Goal: Task Accomplishment & Management: Complete application form

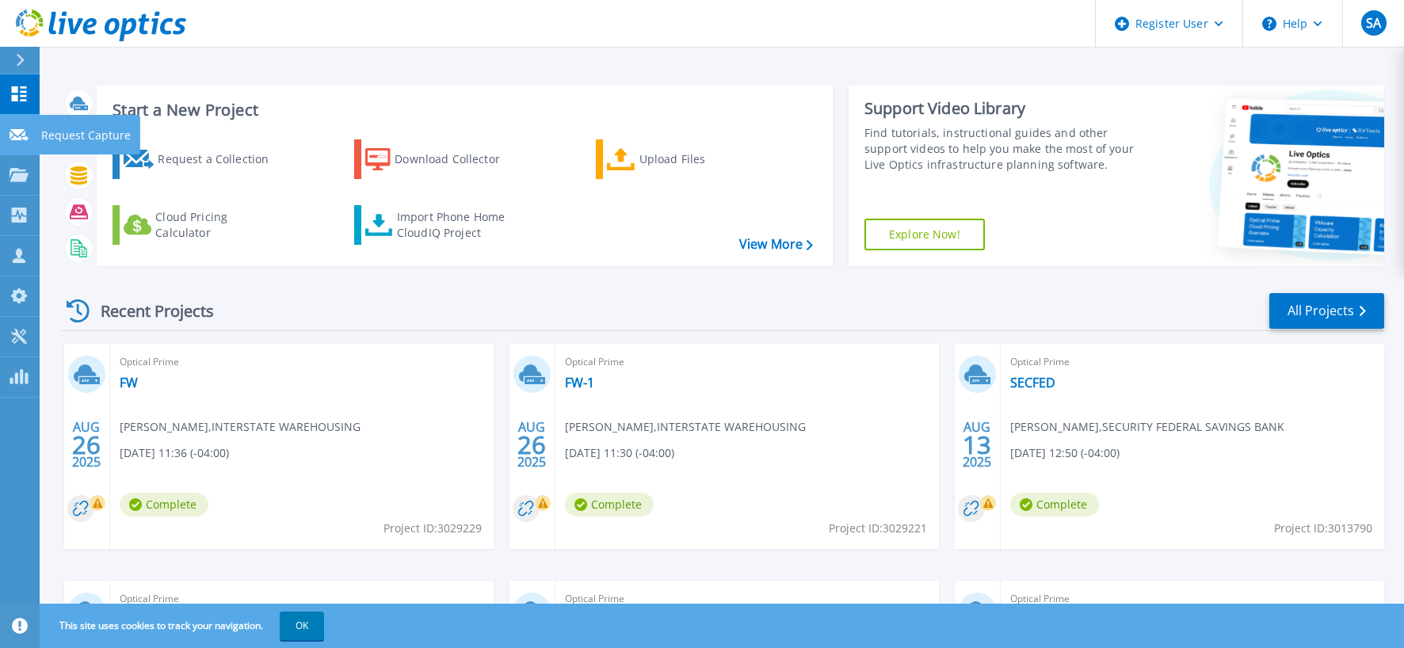
click at [27, 135] on icon at bounding box center [19, 135] width 19 height 12
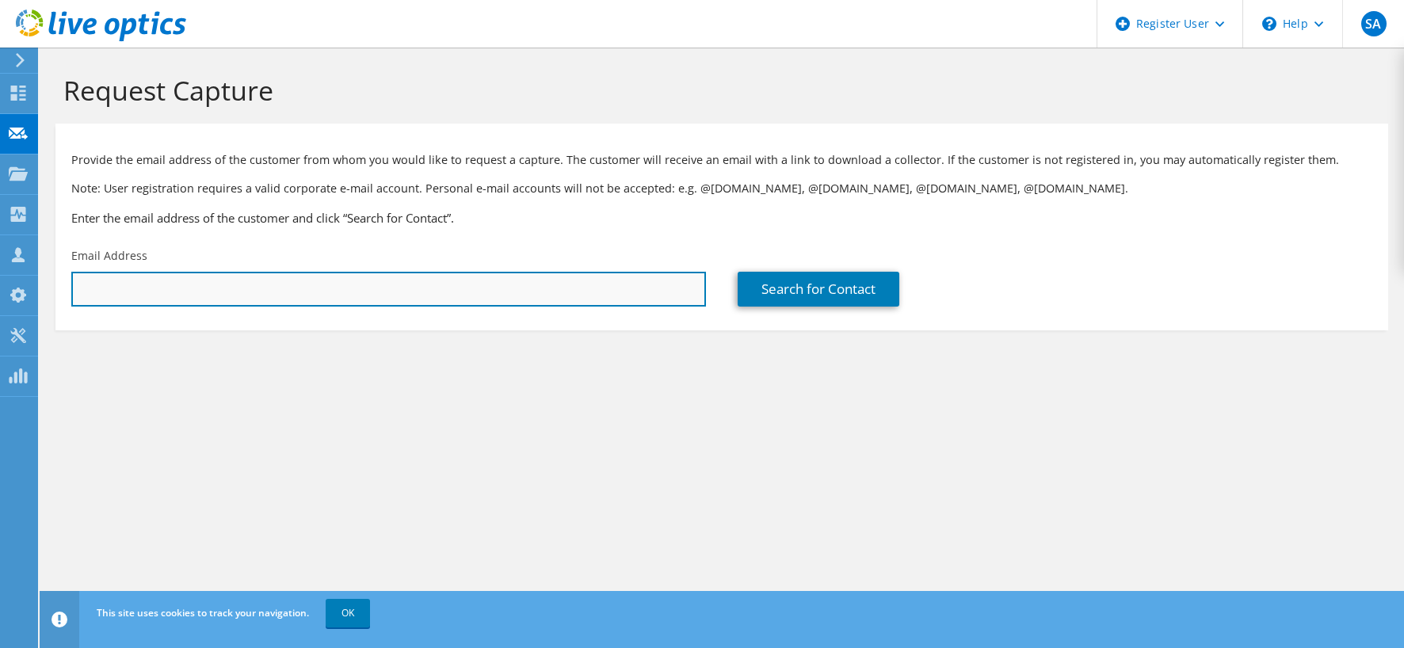
click at [518, 299] on input "text" at bounding box center [388, 289] width 634 height 35
paste input "mackenzie@lougeek.com"
type input "mackenzie@lougeek.com"
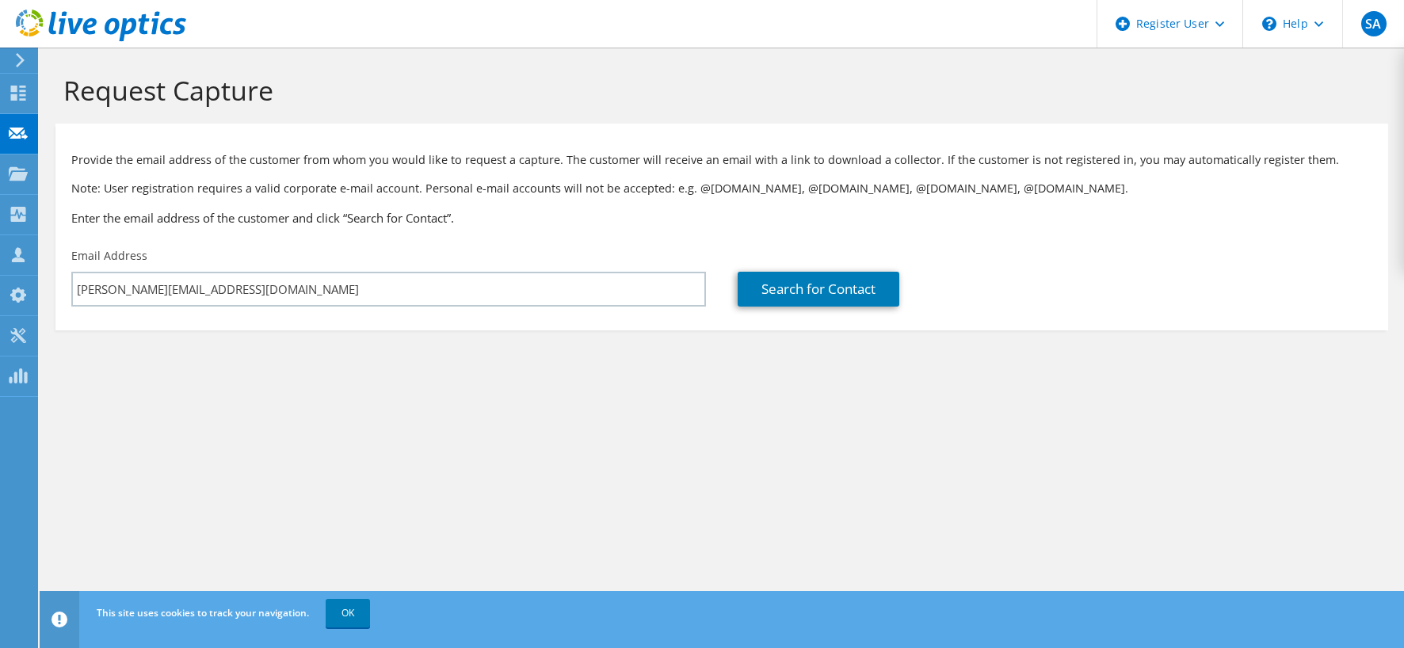
click at [674, 383] on section "Request Capture Provide the email address of the customer from whom you would l…" at bounding box center [722, 229] width 1364 height 362
click at [806, 280] on link "Search for Contact" at bounding box center [818, 289] width 162 height 35
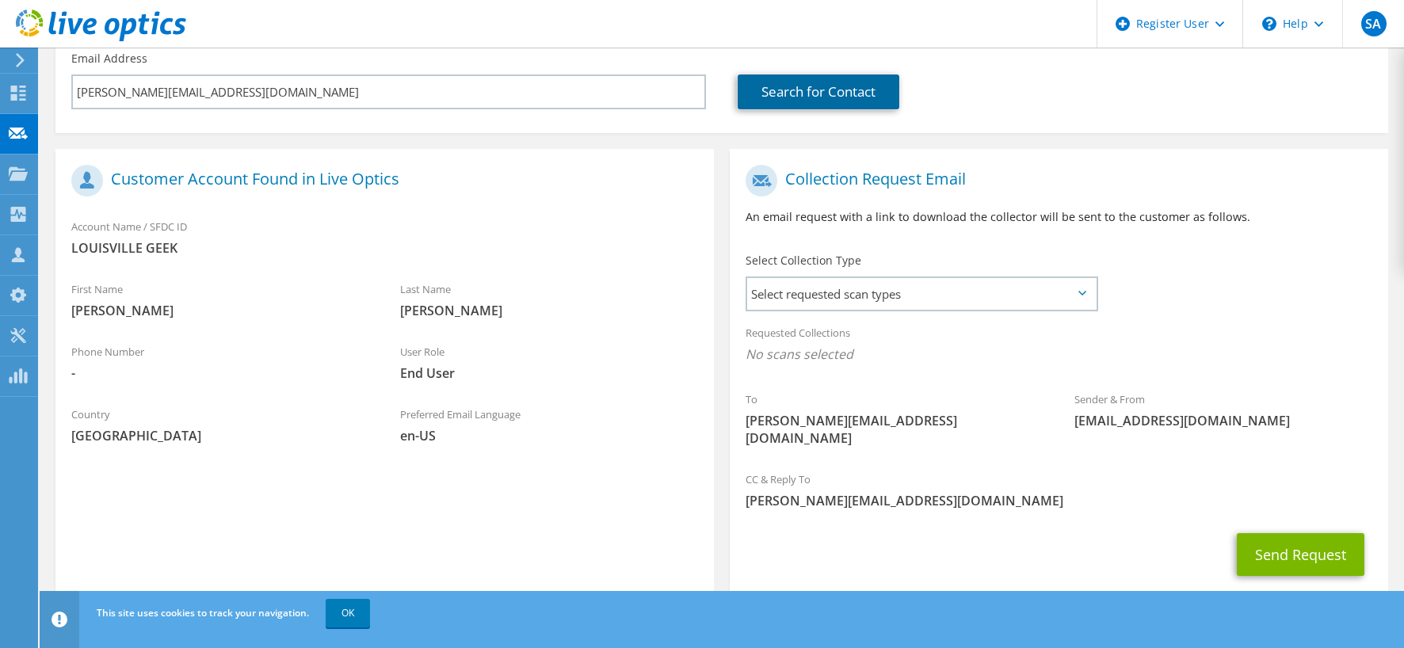
scroll to position [219, 0]
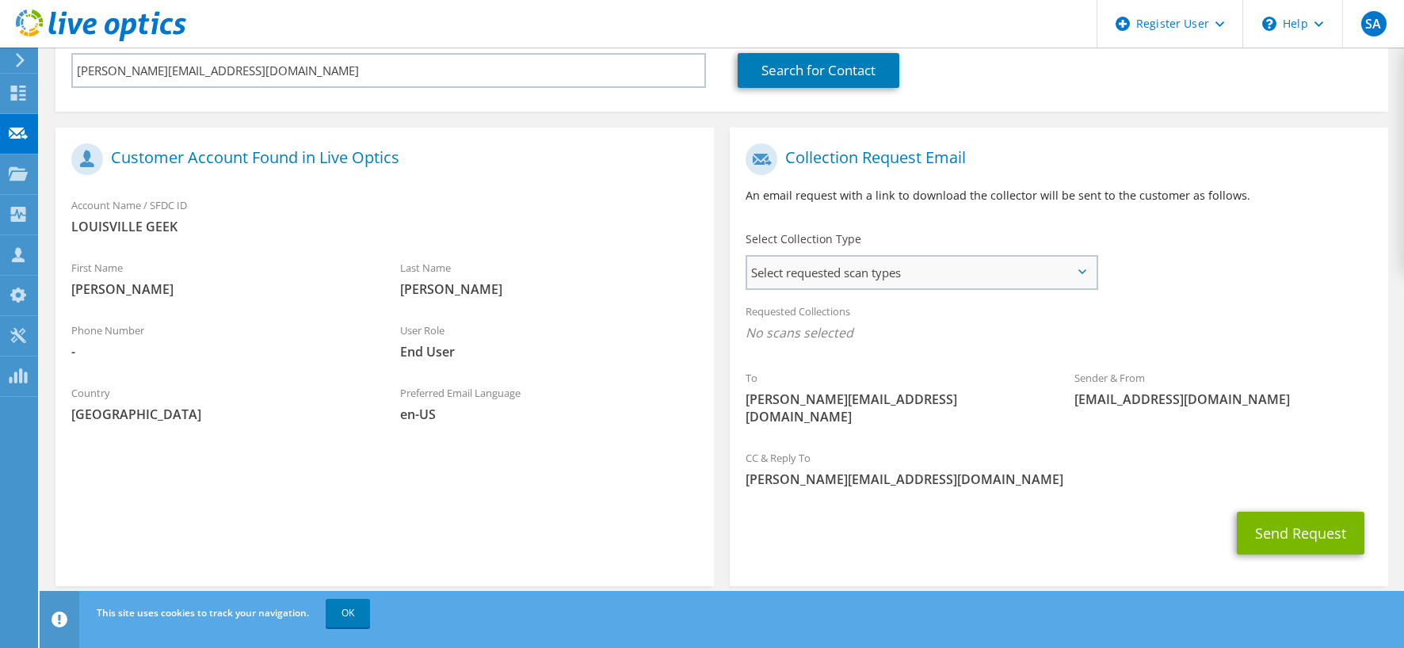
click at [1010, 277] on span "Select requested scan types" at bounding box center [921, 273] width 349 height 32
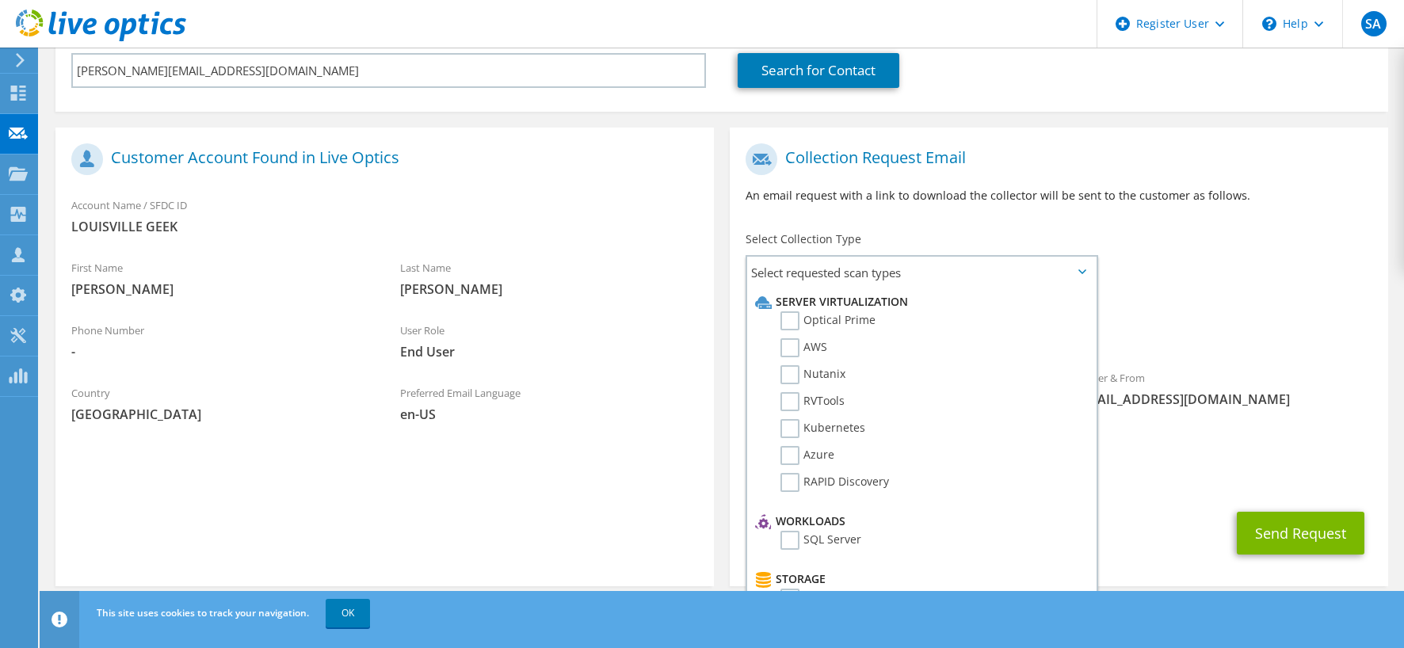
click at [664, 337] on div "User Role End User" at bounding box center [548, 341] width 329 height 55
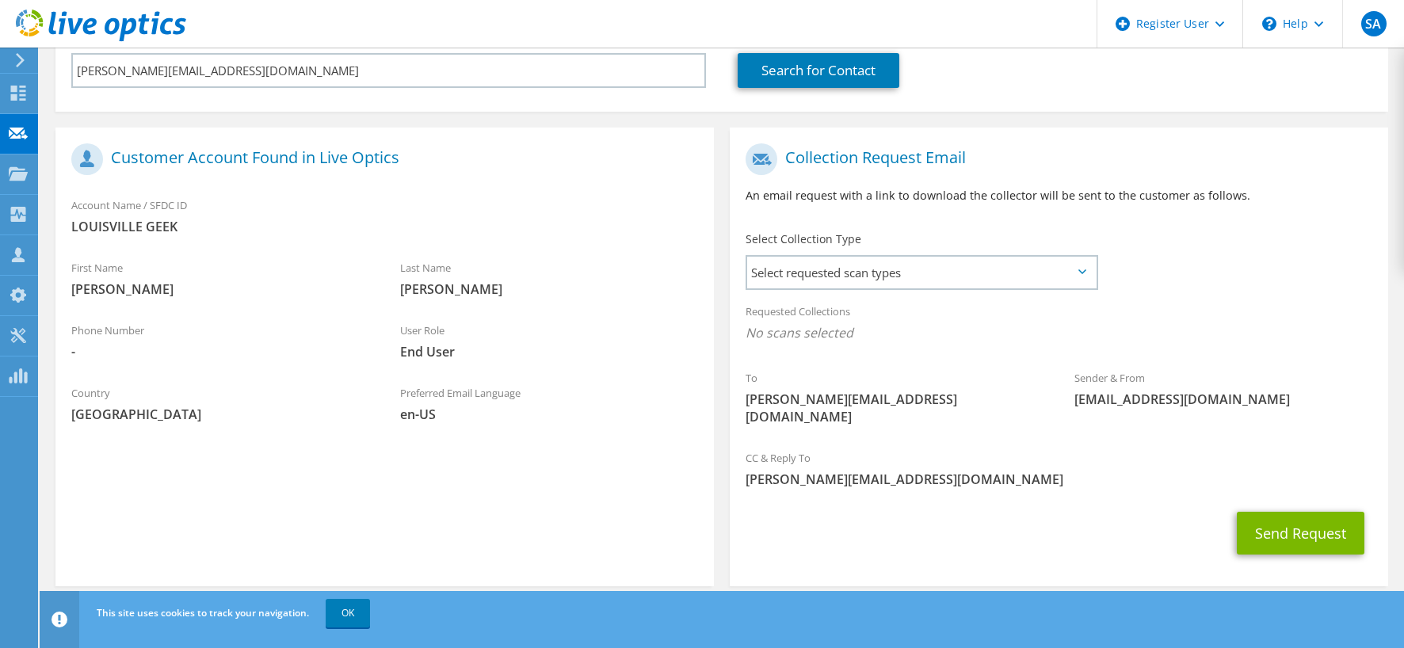
scroll to position [0, 0]
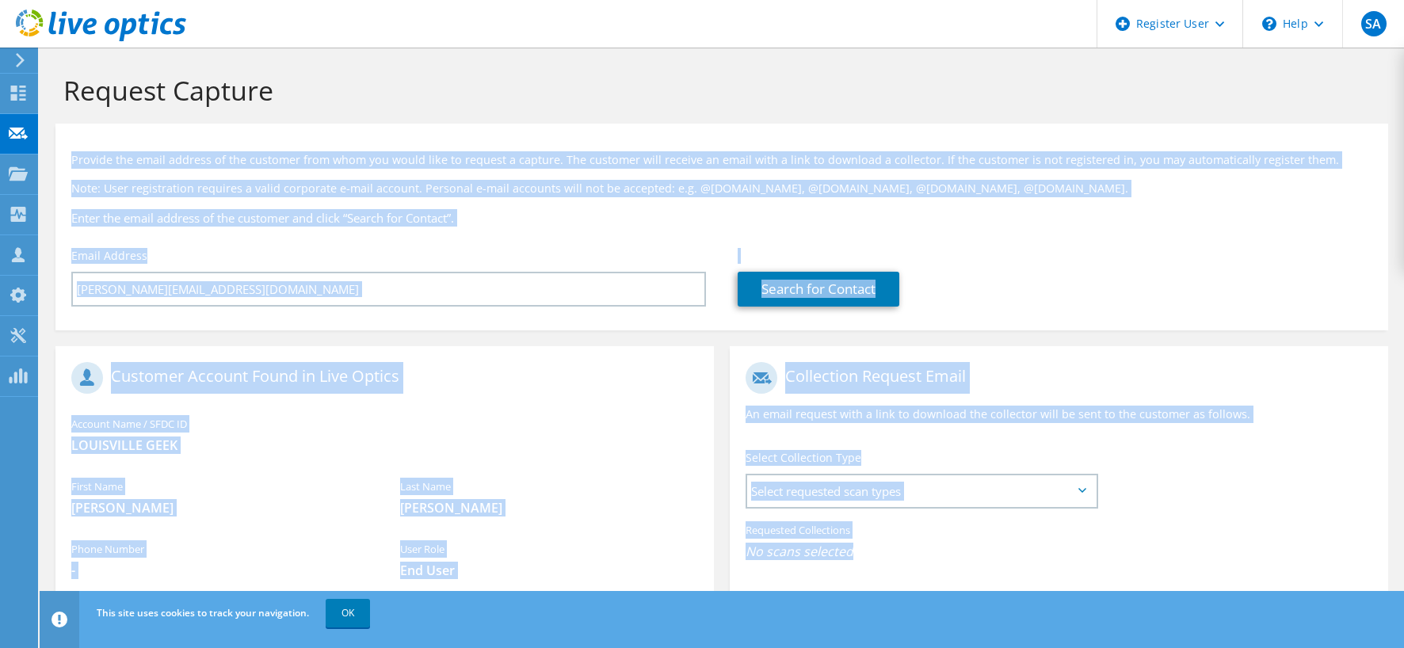
drag, startPoint x: 71, startPoint y: 155, endPoint x: 1149, endPoint y: 567, distance: 1154.0
click at [1149, 567] on section "Request Capture Provide the email address of the customer from whom you would l…" at bounding box center [722, 466] width 1364 height 836
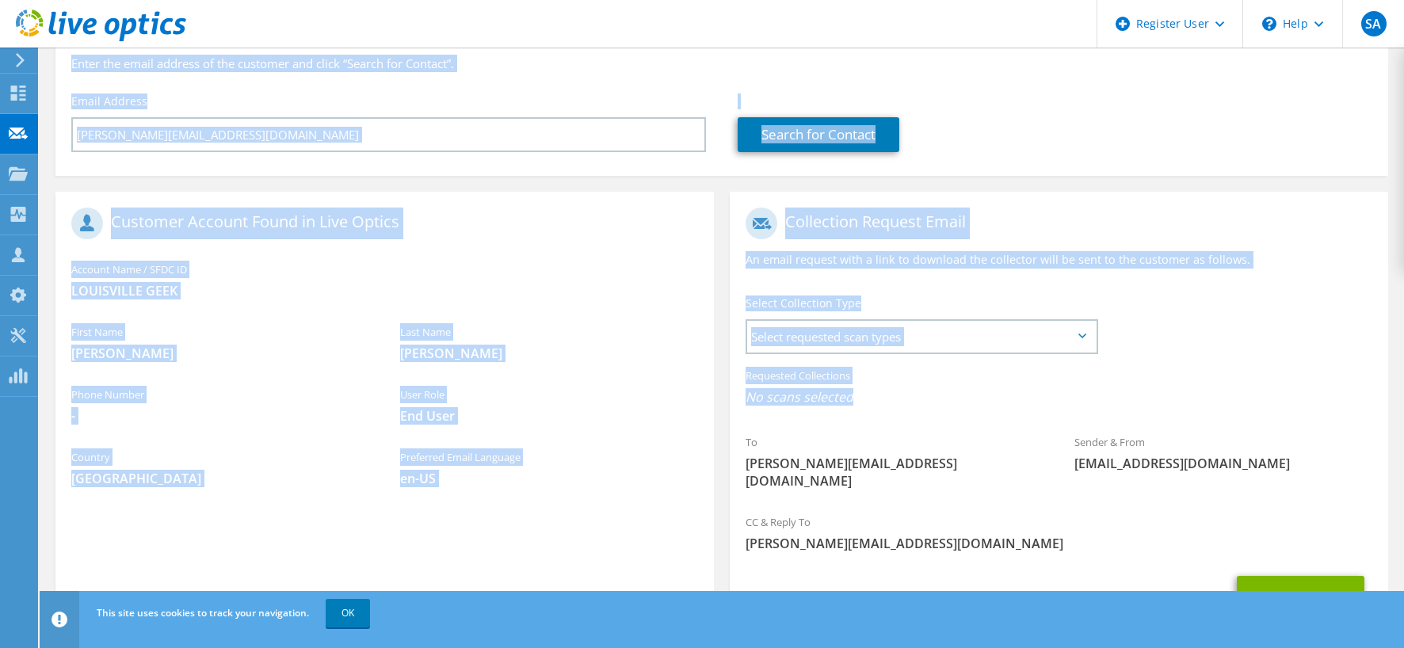
scroll to position [219, 0]
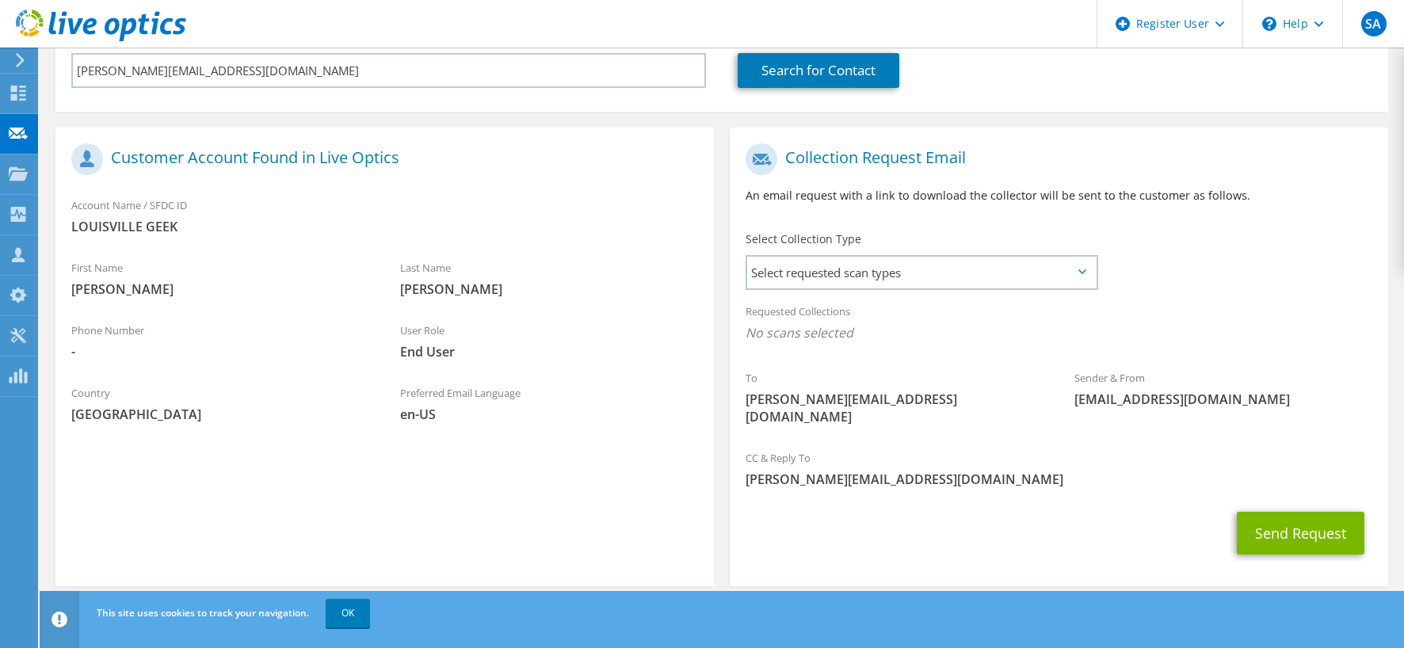
click at [957, 441] on div "CC & Reply To Stefano.Aiello@Dell.Com" at bounding box center [1059, 468] width 658 height 55
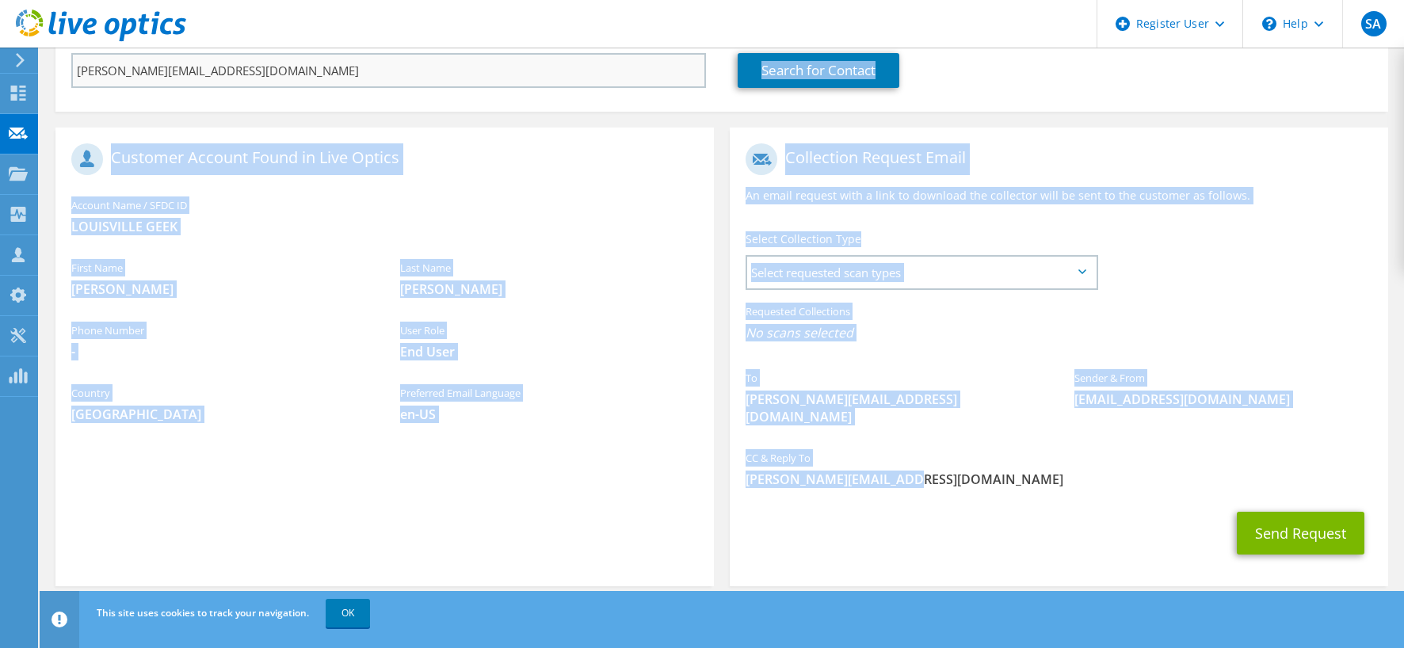
drag, startPoint x: 912, startPoint y: 482, endPoint x: 181, endPoint y: 64, distance: 841.9
click at [181, 64] on section "Request Capture Provide the email address of the customer from whom you would l…" at bounding box center [722, 247] width 1364 height 836
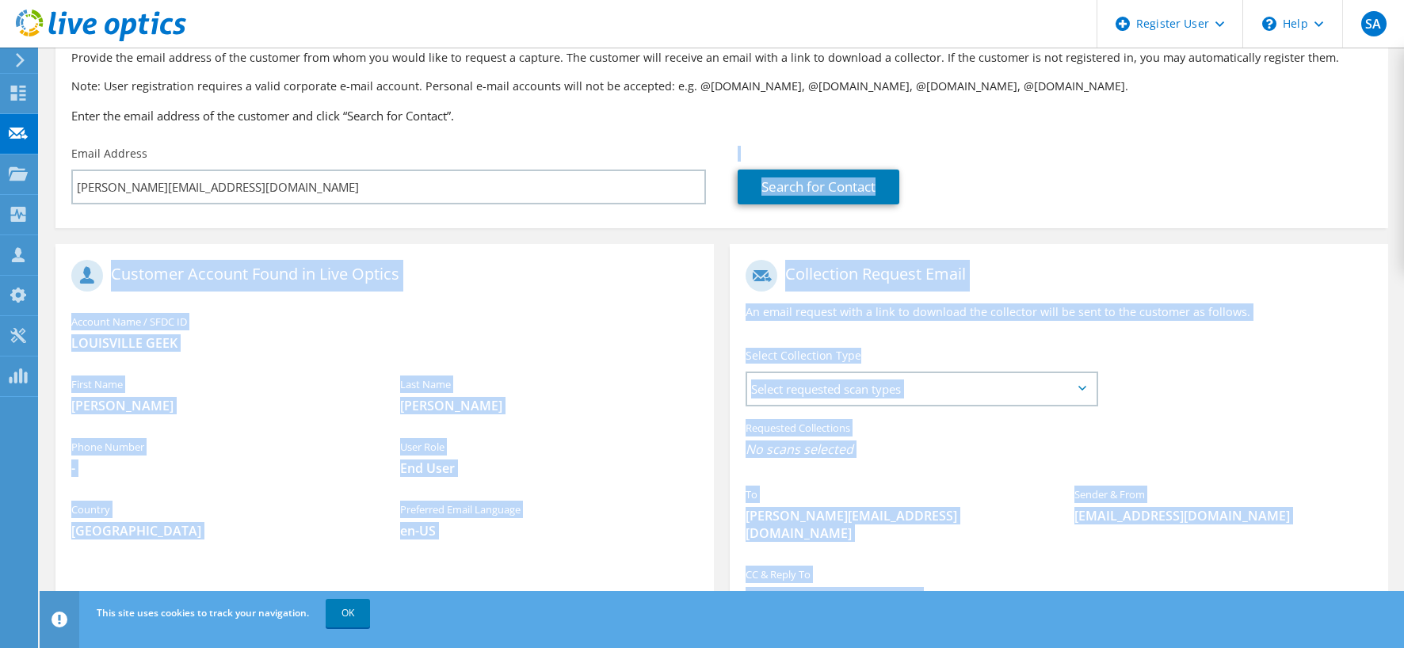
scroll to position [0, 0]
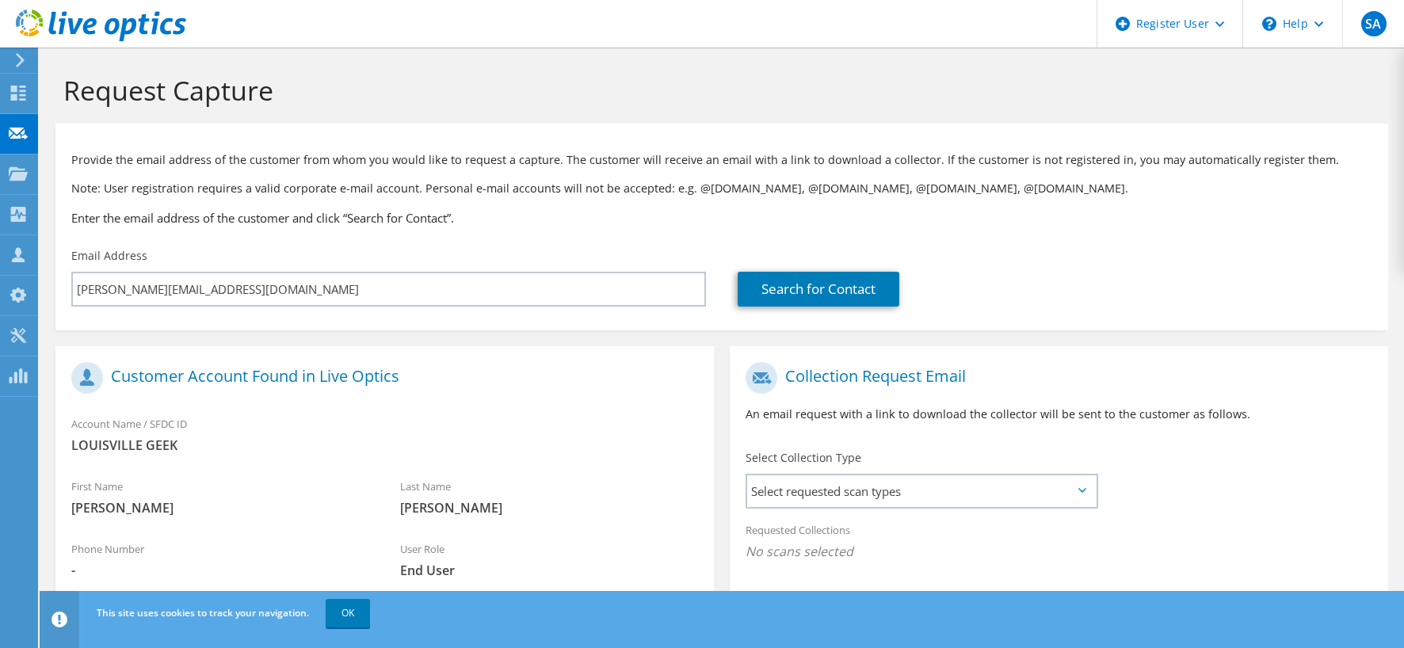
click at [93, 166] on p "Provide the email address of the customer from whom you would like to request a…" at bounding box center [721, 159] width 1301 height 17
drag, startPoint x: 63, startPoint y: 154, endPoint x: 1095, endPoint y: 520, distance: 1094.6
click at [1095, 520] on section "Request Capture Provide the email address of the customer from whom you would l…" at bounding box center [722, 466] width 1364 height 836
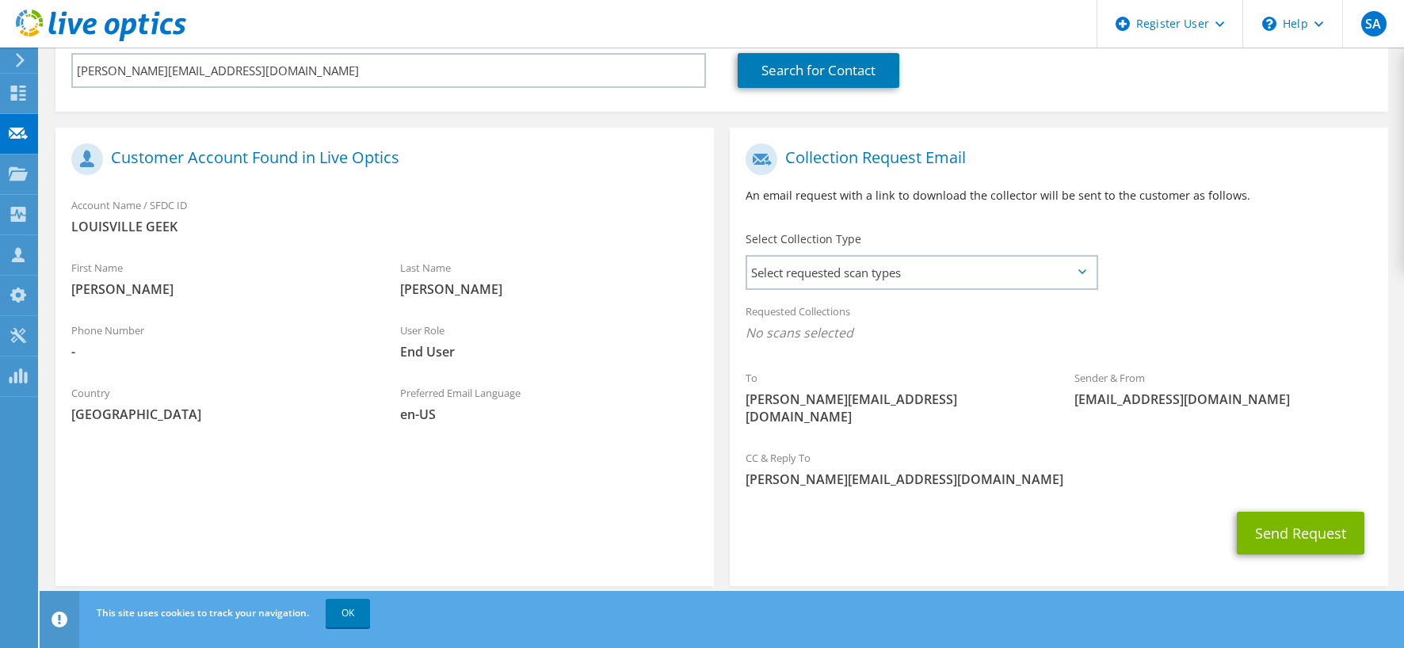
drag, startPoint x: 727, startPoint y: 413, endPoint x: 842, endPoint y: 433, distance: 116.5
click at [727, 413] on div "Collection Request Email An email request with a link to download the collector…" at bounding box center [1059, 361] width 674 height 467
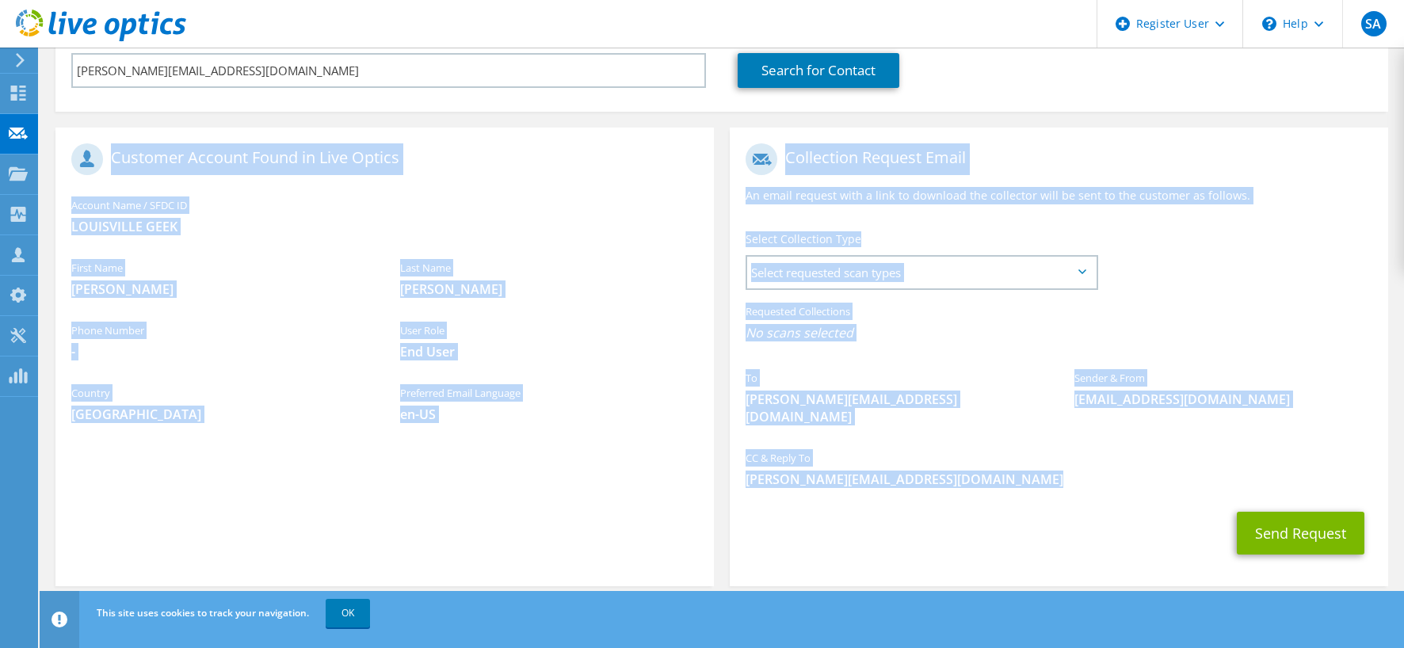
drag, startPoint x: 966, startPoint y: 491, endPoint x: 70, endPoint y: 147, distance: 959.1
click at [70, 147] on div "Register Customer The customer does not have a Live Optics account. Please fill…" at bounding box center [722, 349] width 1348 height 474
click at [297, 191] on div "Account Name / SFDC ID LOUISVILLE GEEK" at bounding box center [384, 216] width 658 height 55
click at [984, 471] on span "[PERSON_NAME][EMAIL_ADDRESS][DOMAIN_NAME]" at bounding box center [1058, 479] width 627 height 17
click at [1376, 273] on div "To mackenzie@lougeek.com Sender & From liveoptics@liveoptics.com" at bounding box center [1059, 288] width 658 height 306
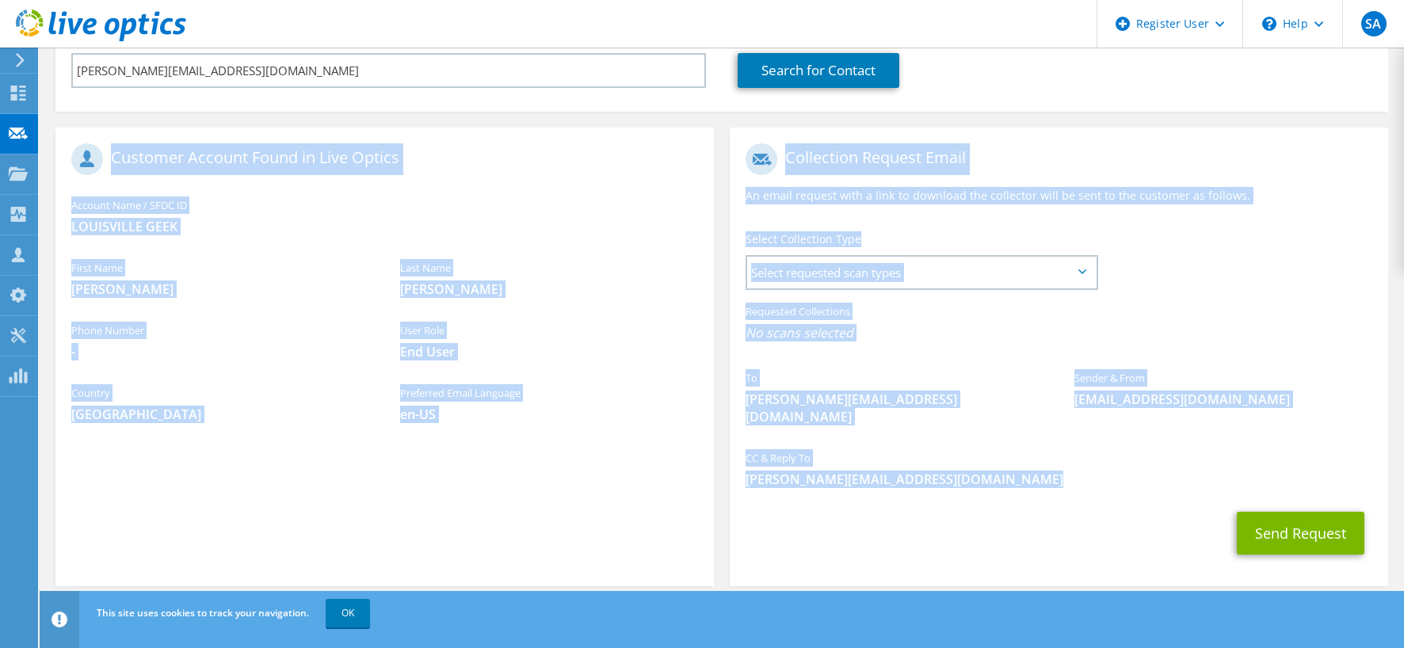
click at [371, 513] on section "Customer Account Found in Live Optics Account Name / SFDC ID LOUISVILLE GEEK Fi…" at bounding box center [384, 357] width 658 height 459
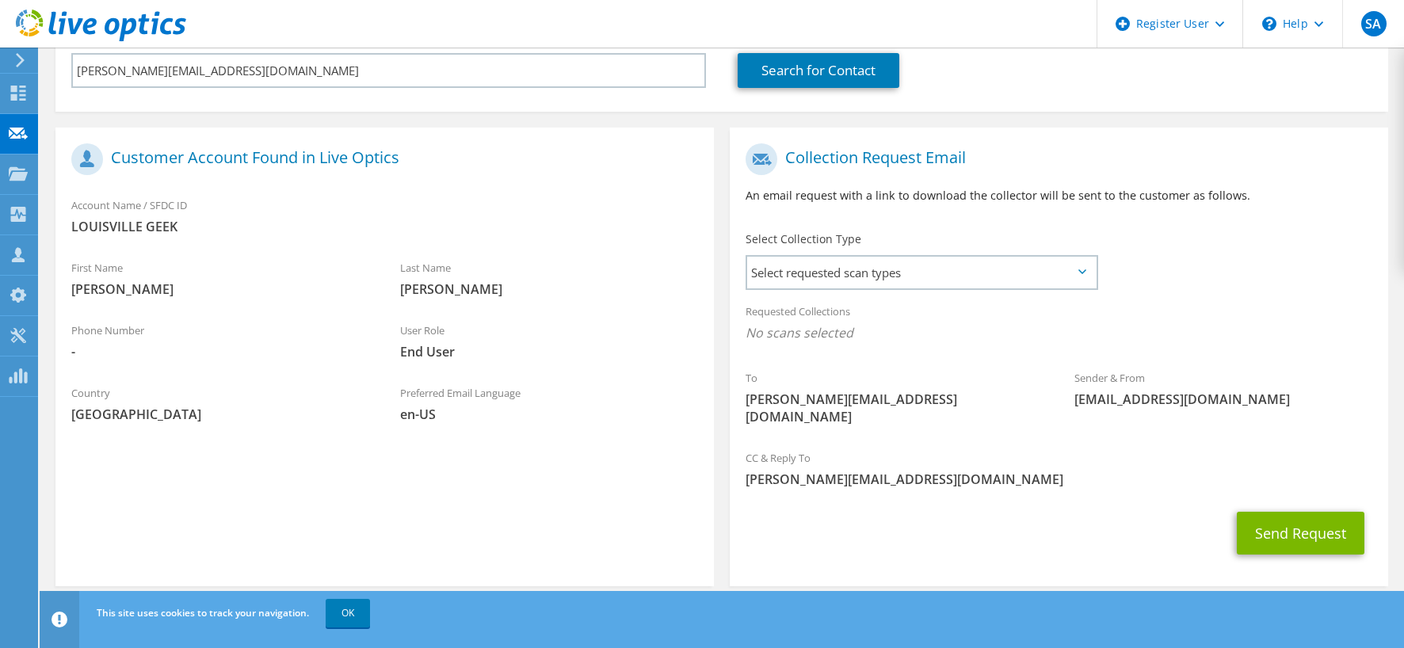
drag, startPoint x: 875, startPoint y: 449, endPoint x: 901, endPoint y: 457, distance: 26.6
click at [882, 454] on div "CC & Reply To Stefano.Aiello@Dell.Com" at bounding box center [1059, 468] width 658 height 55
click at [910, 471] on span "[PERSON_NAME][EMAIL_ADDRESS][DOMAIN_NAME]" at bounding box center [1058, 479] width 627 height 17
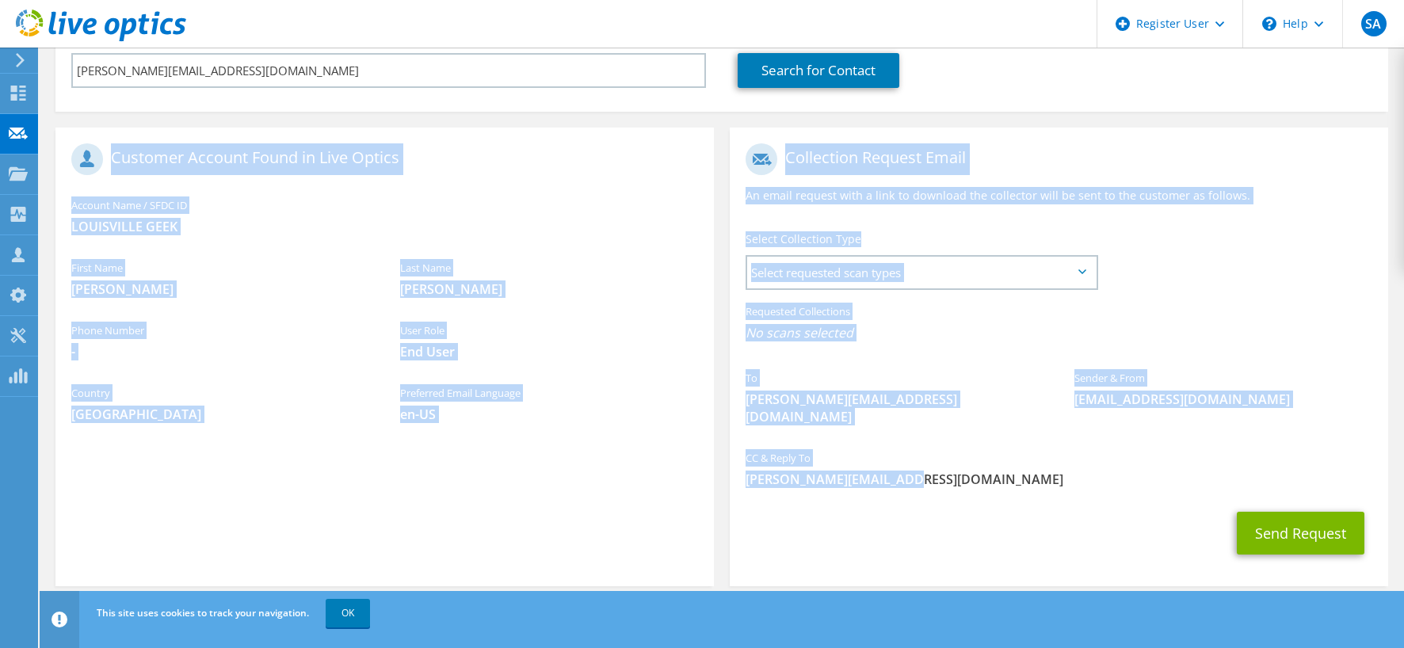
drag, startPoint x: 920, startPoint y: 459, endPoint x: 74, endPoint y: 152, distance: 899.3
click at [74, 152] on div "Register Customer The customer does not have a Live Optics account. Please fill…" at bounding box center [722, 349] width 1348 height 474
click at [392, 290] on div "Last Name Stephens" at bounding box center [548, 278] width 329 height 55
drag, startPoint x: 928, startPoint y: 477, endPoint x: 116, endPoint y: 149, distance: 874.9
click at [116, 147] on div "Register Customer The customer does not have a Live Optics account. Please fill…" at bounding box center [722, 349] width 1348 height 474
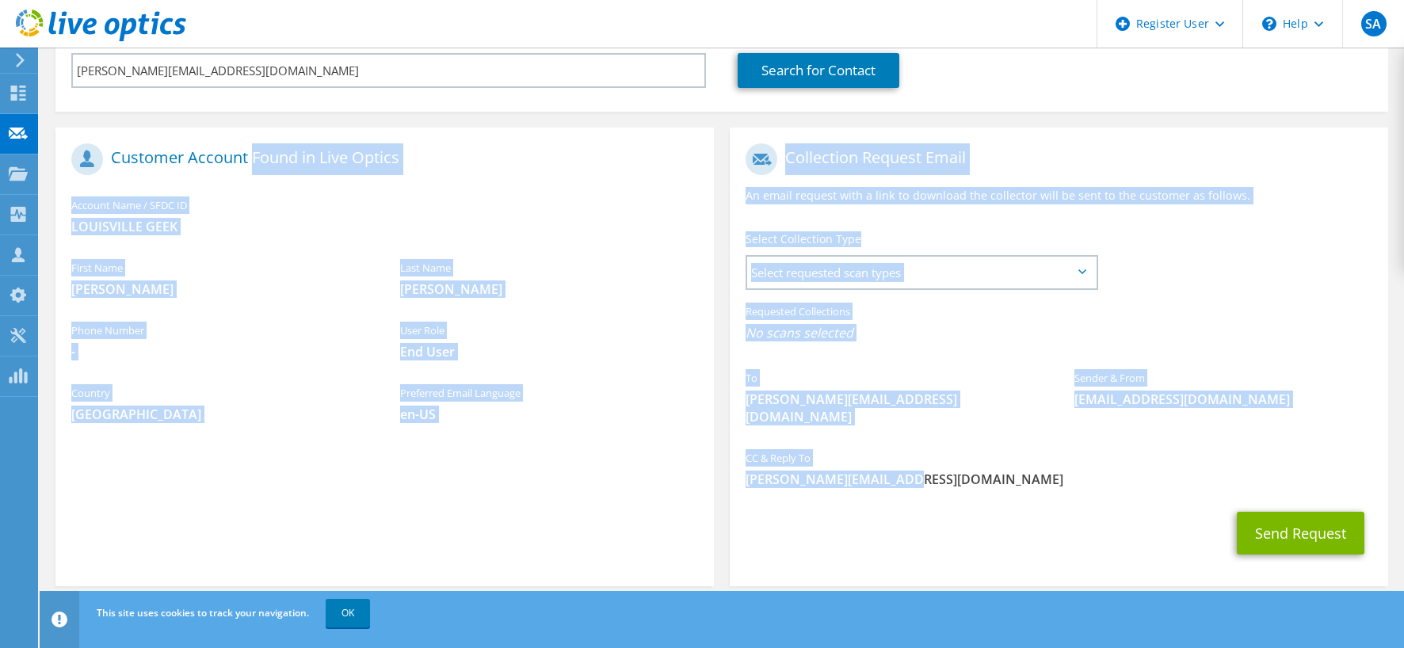
click at [272, 266] on div "First Name Mackenzie" at bounding box center [219, 278] width 329 height 55
drag, startPoint x: 917, startPoint y: 479, endPoint x: 70, endPoint y: 165, distance: 903.3
click at [70, 165] on div "Register Customer The customer does not have a Live Optics account. Please fill…" at bounding box center [722, 349] width 1348 height 474
click at [359, 215] on div "Account Name / SFDC ID LOUISVILLE GEEK" at bounding box center [384, 216] width 658 height 55
